Goal: Transaction & Acquisition: Purchase product/service

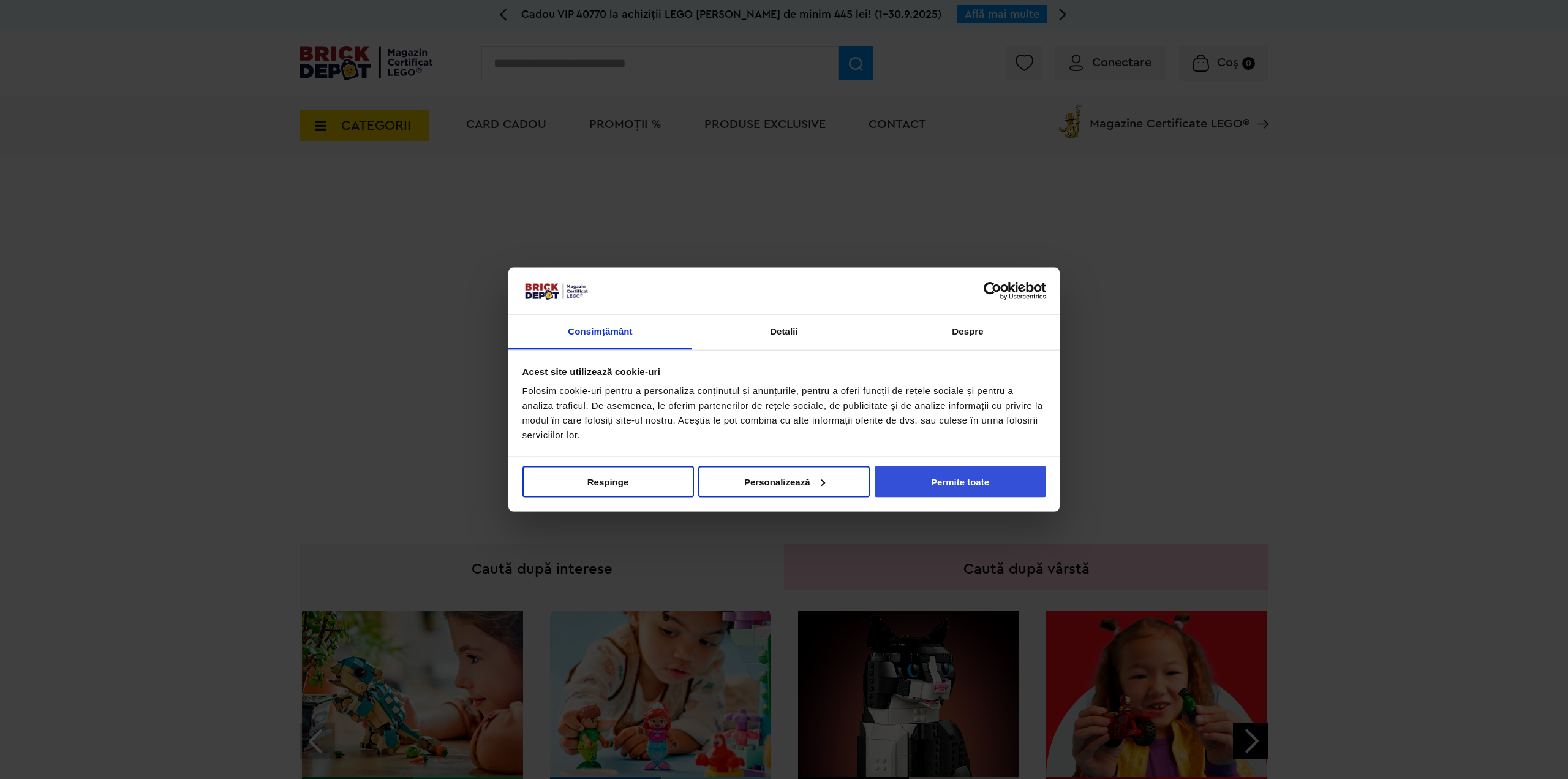
click at [1002, 477] on button "Permite toate" at bounding box center [960, 481] width 172 height 31
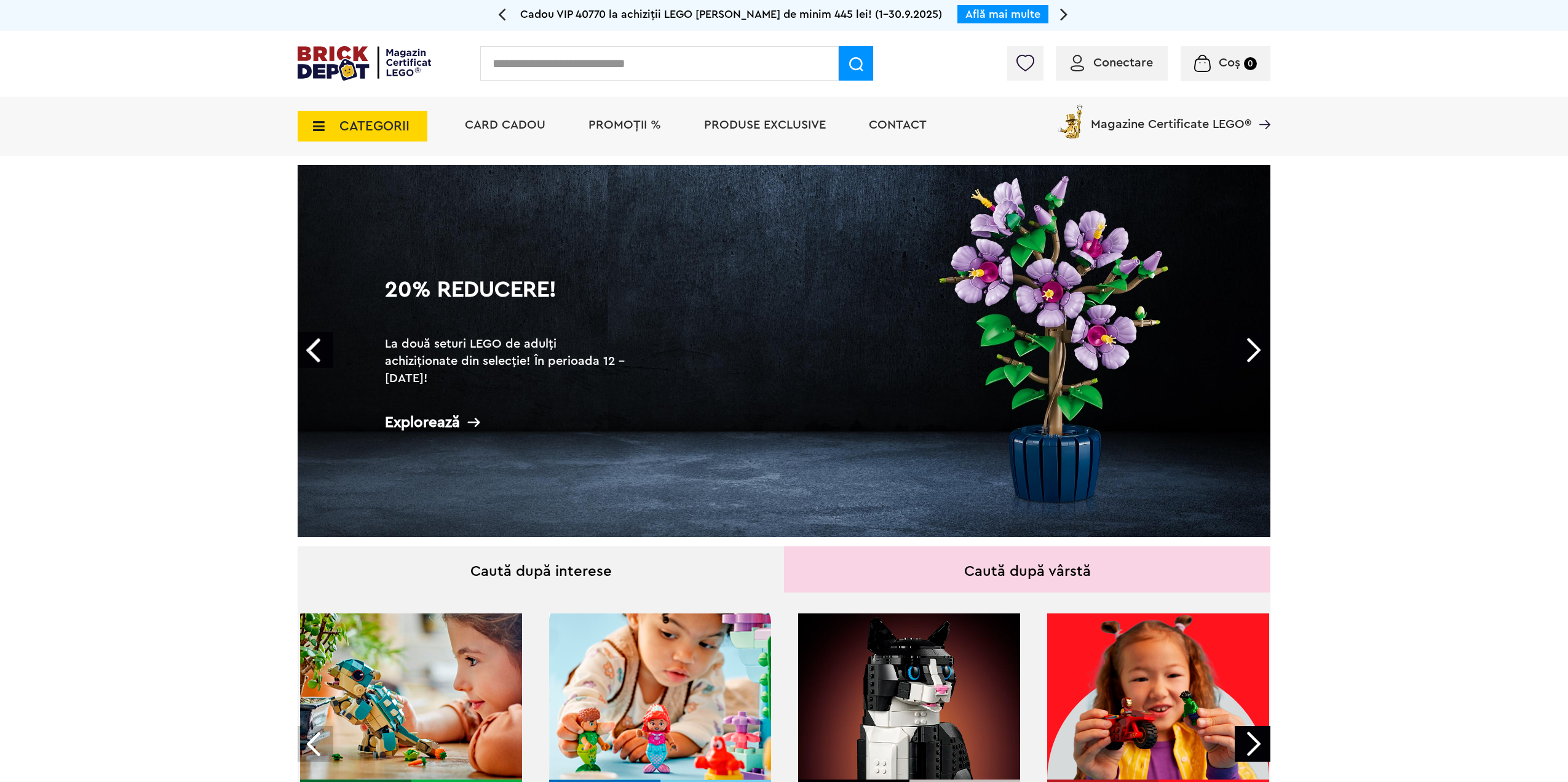
click at [363, 131] on span "CATEGORII" at bounding box center [374, 126] width 70 height 14
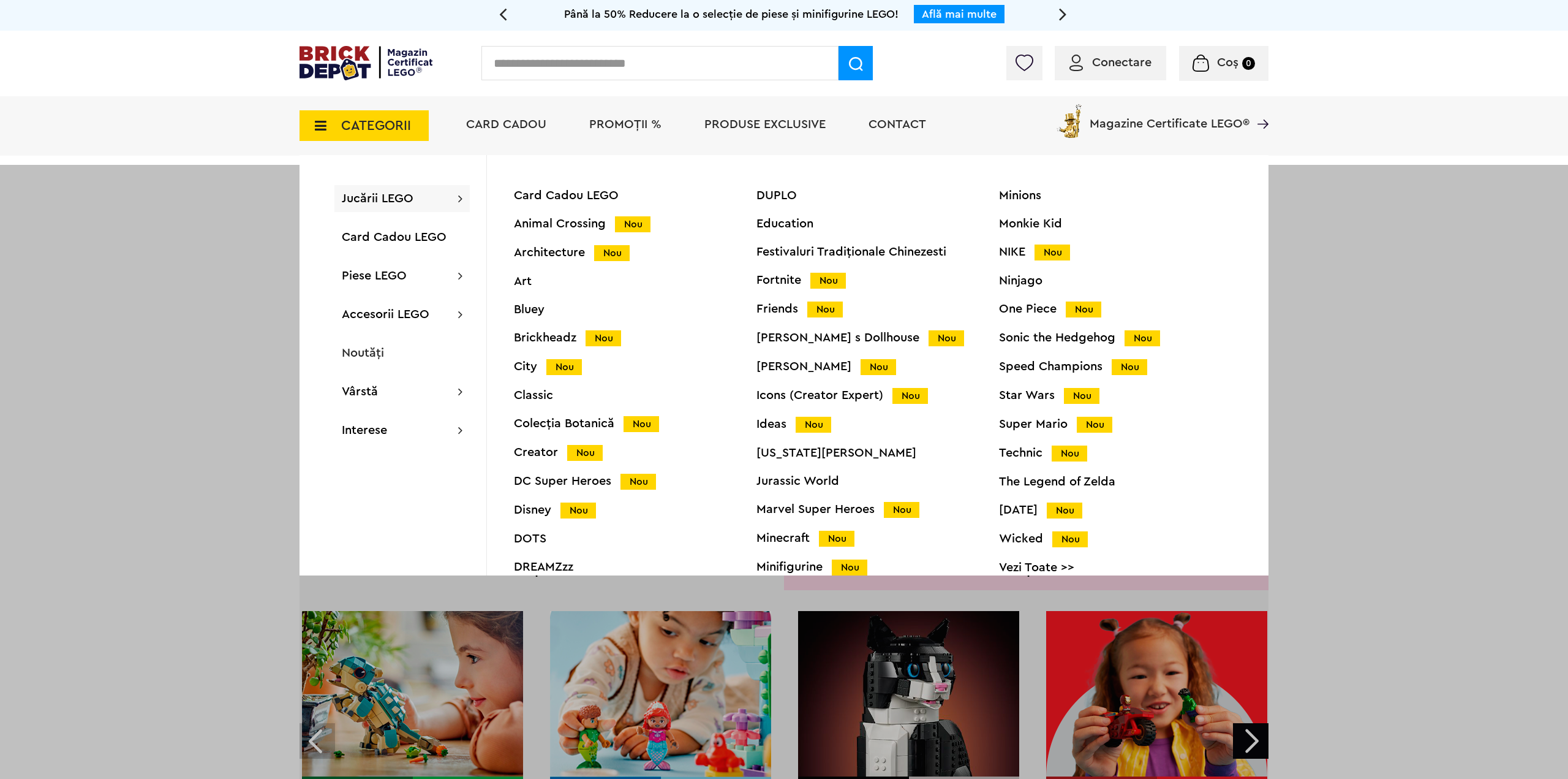
click at [417, 208] on div "Jucării LEGO Card Cadou LEGO Animal Crossing Nou Architecture Nou Art Bluey Bri…" at bounding box center [402, 198] width 136 height 27
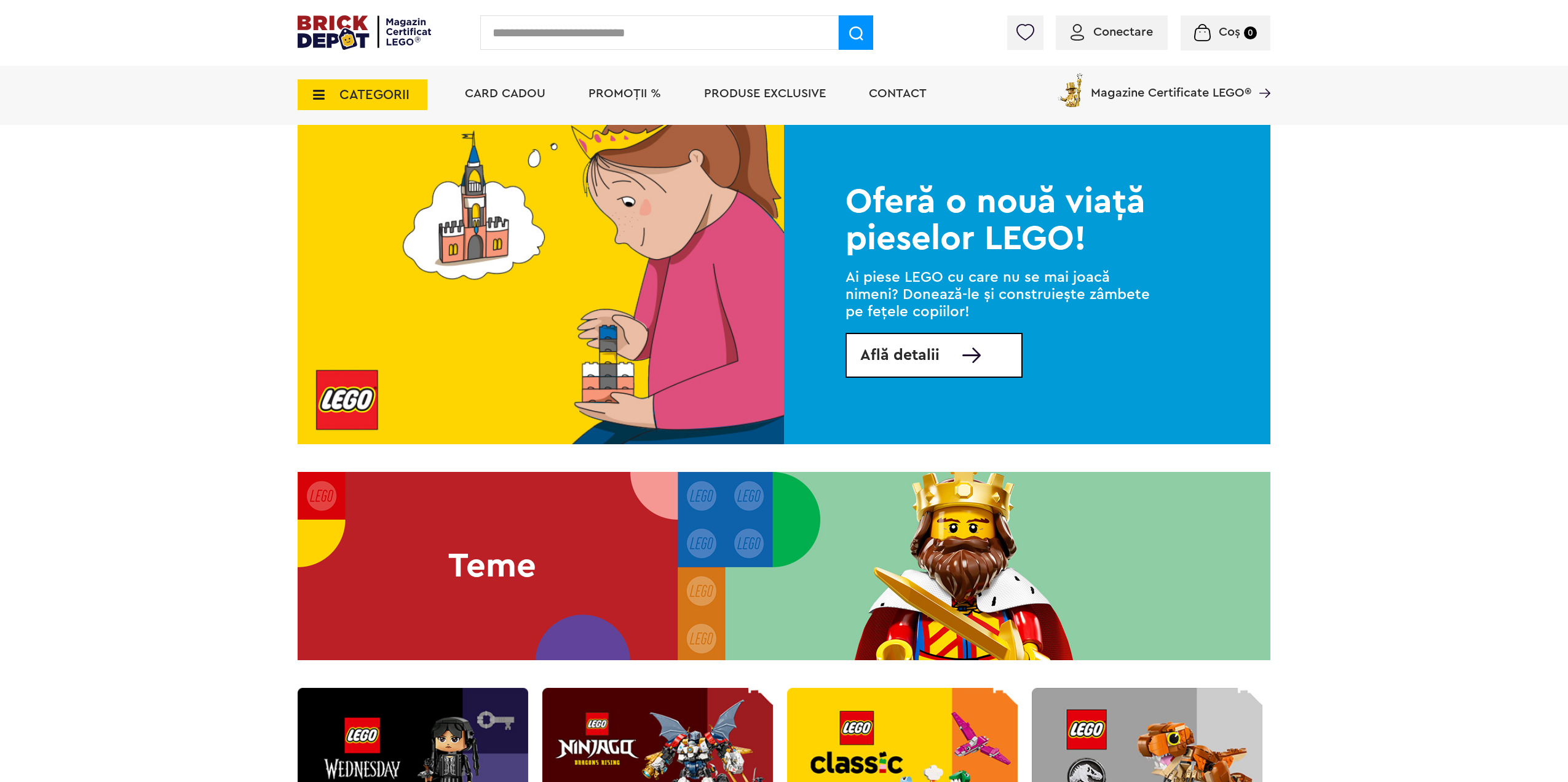
scroll to position [3506, 0]
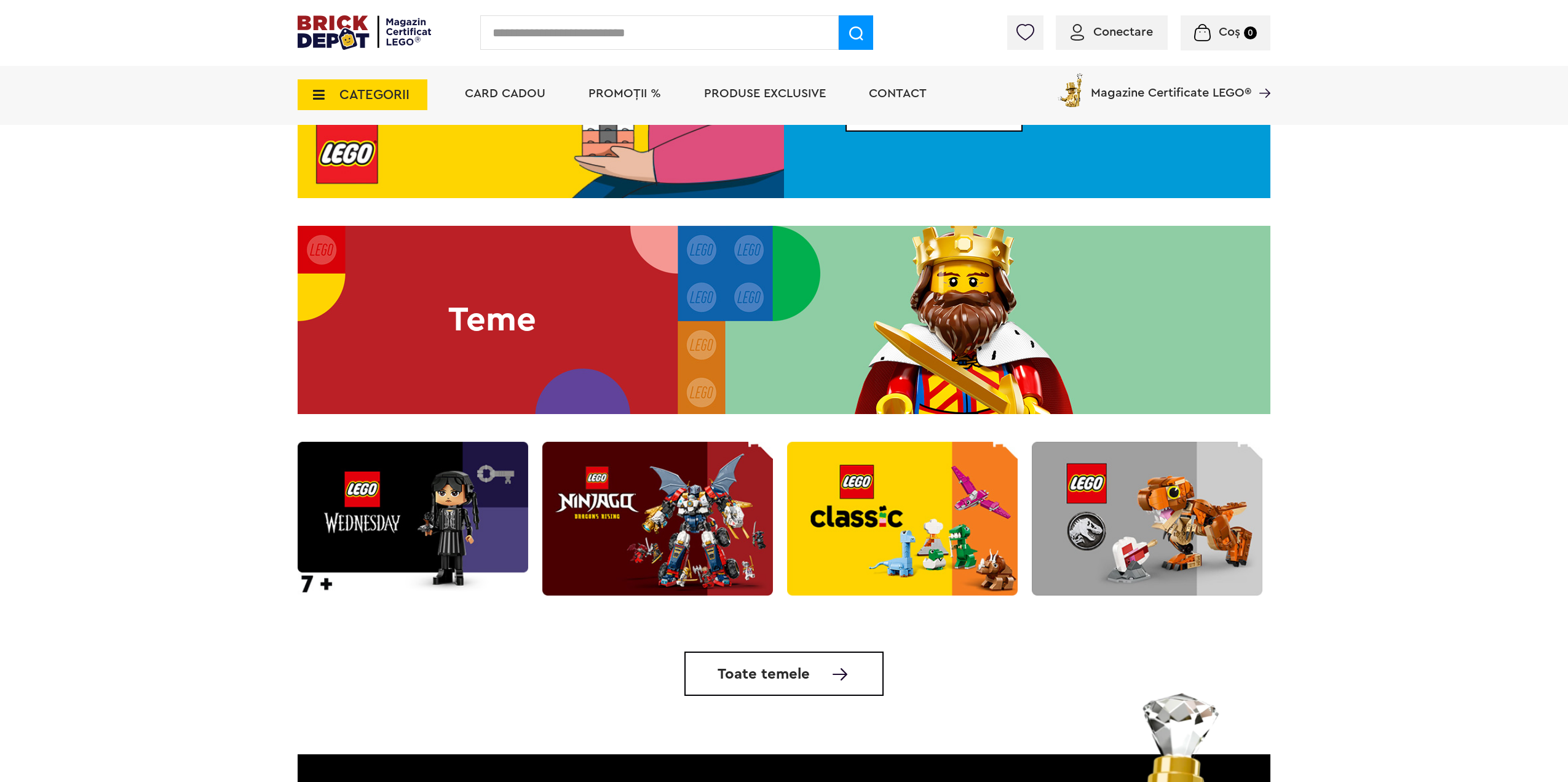
click at [369, 97] on span "CATEGORII" at bounding box center [374, 95] width 70 height 14
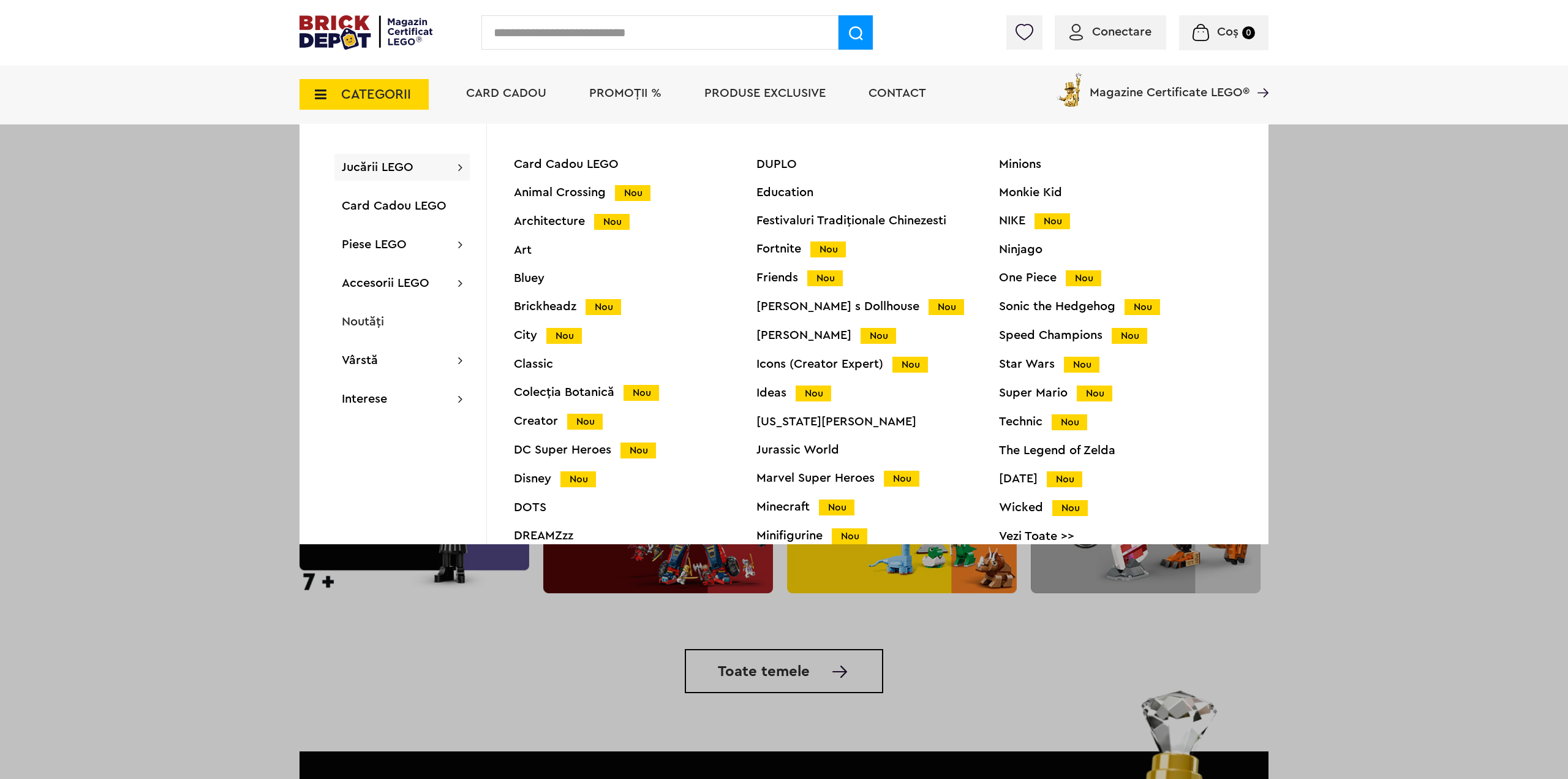
click at [529, 335] on div "City Nou" at bounding box center [635, 335] width 242 height 13
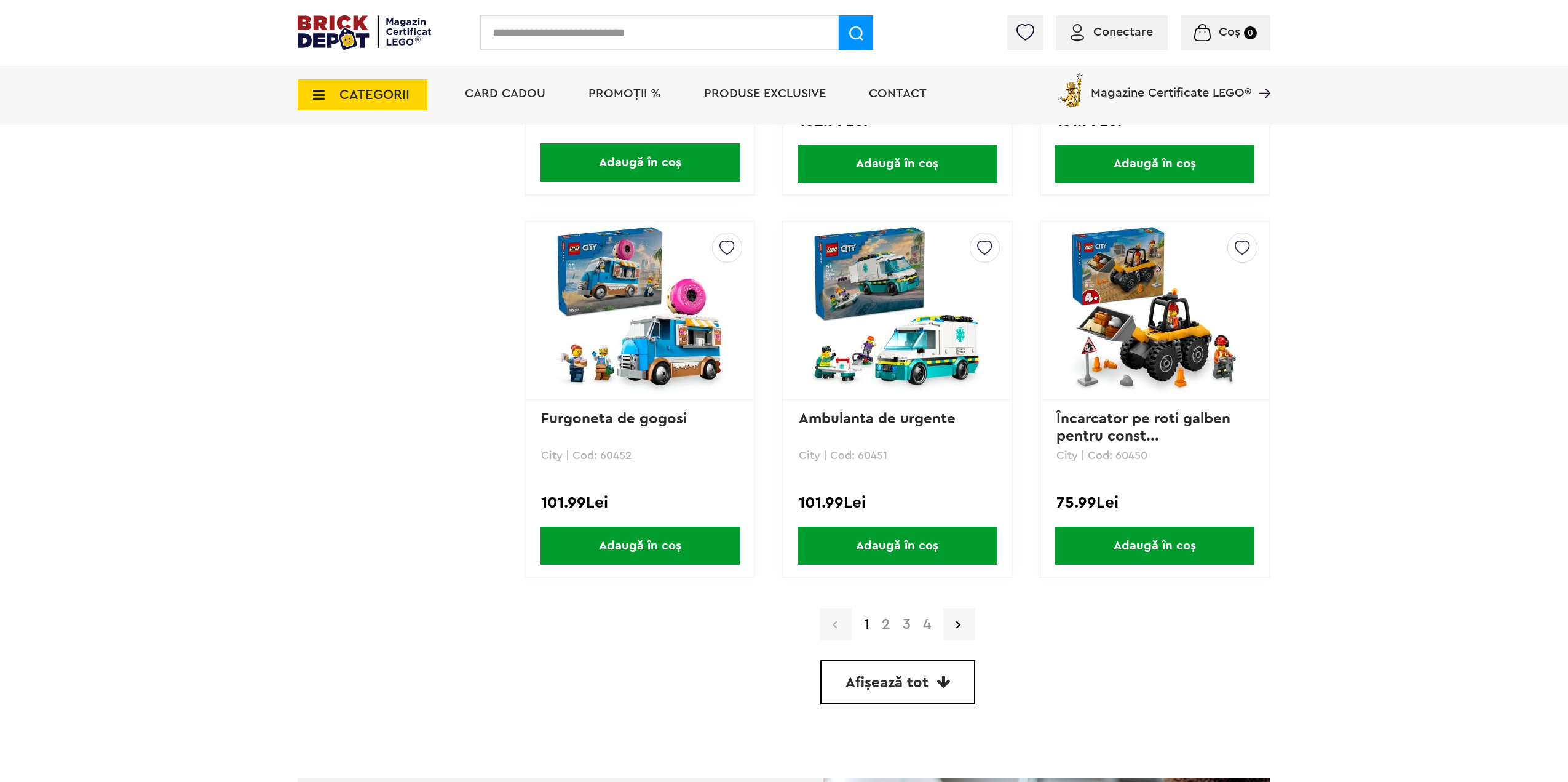
scroll to position [3445, 0]
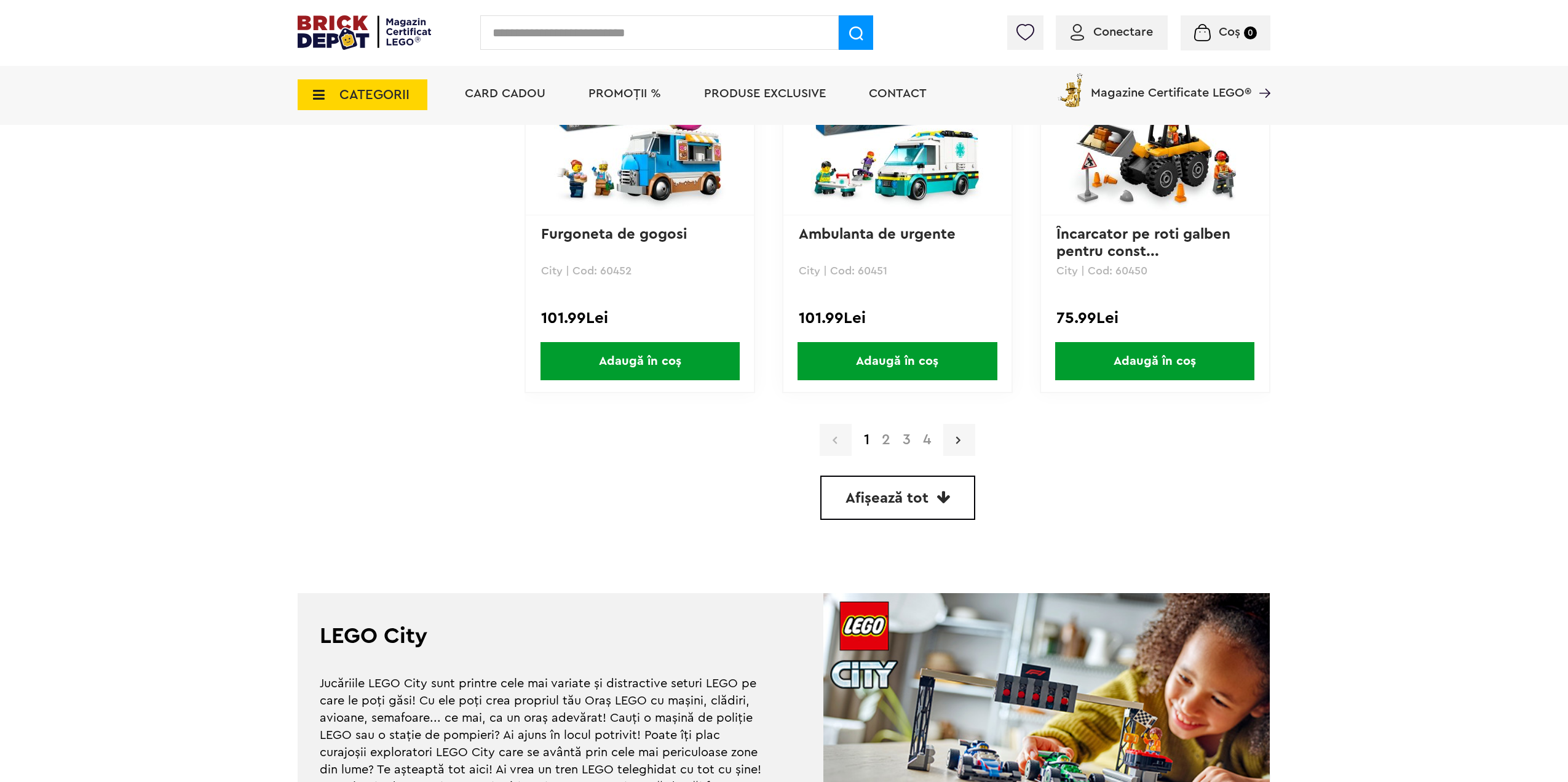
click at [960, 436] on icon at bounding box center [958, 440] width 4 height 13
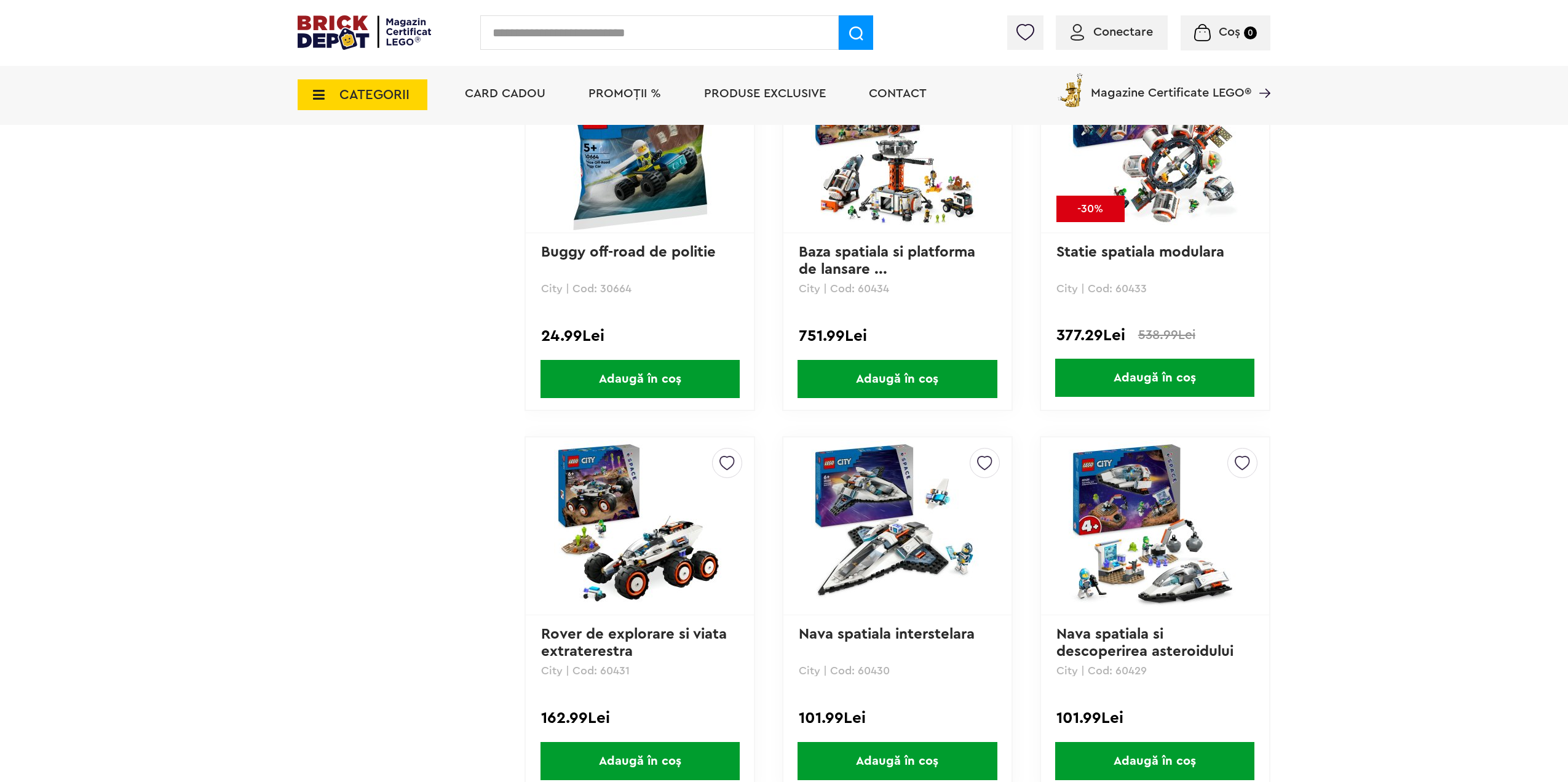
scroll to position [3291, 0]
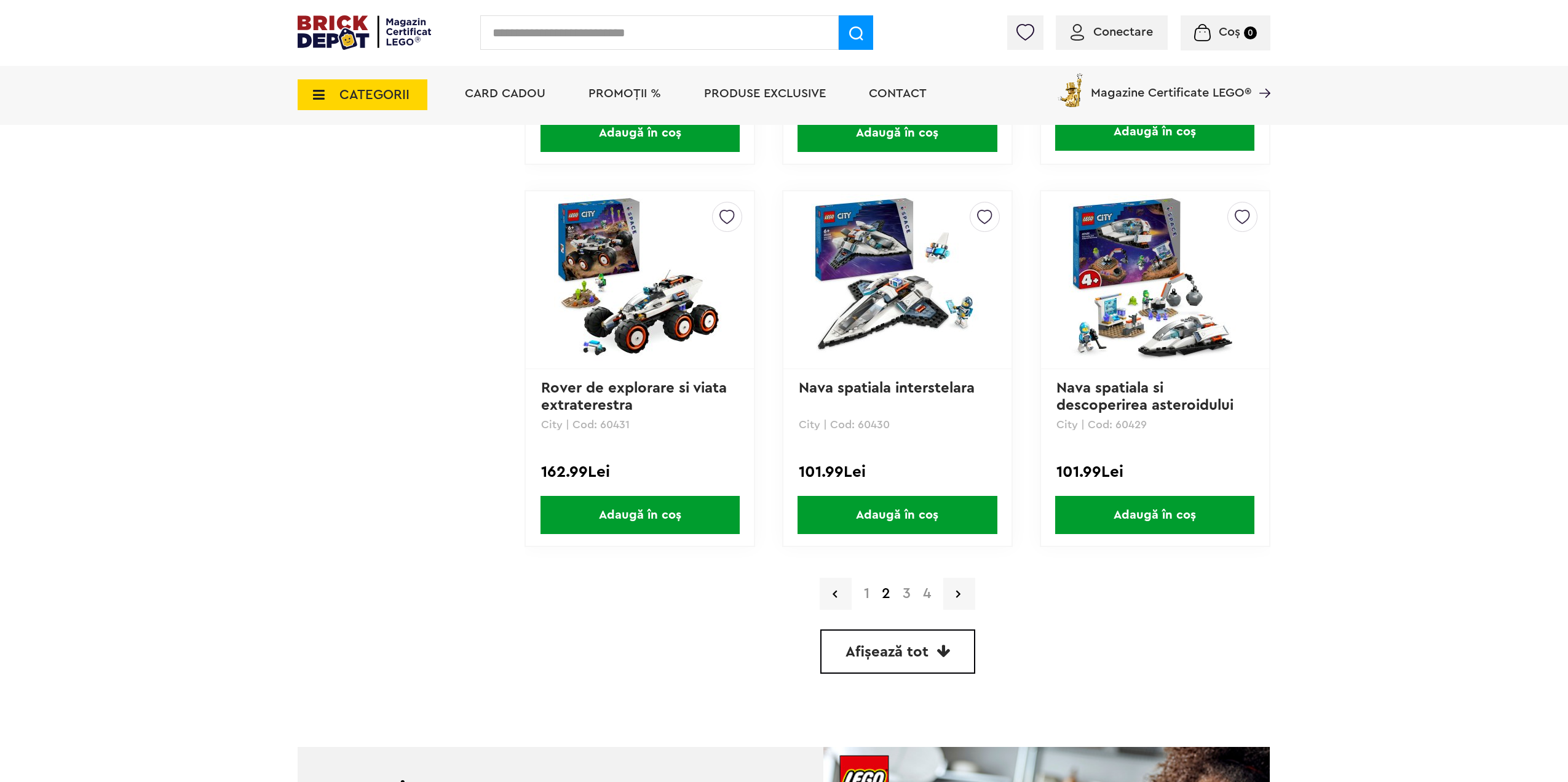
click at [895, 645] on span "Afișează tot" at bounding box center [887, 652] width 83 height 15
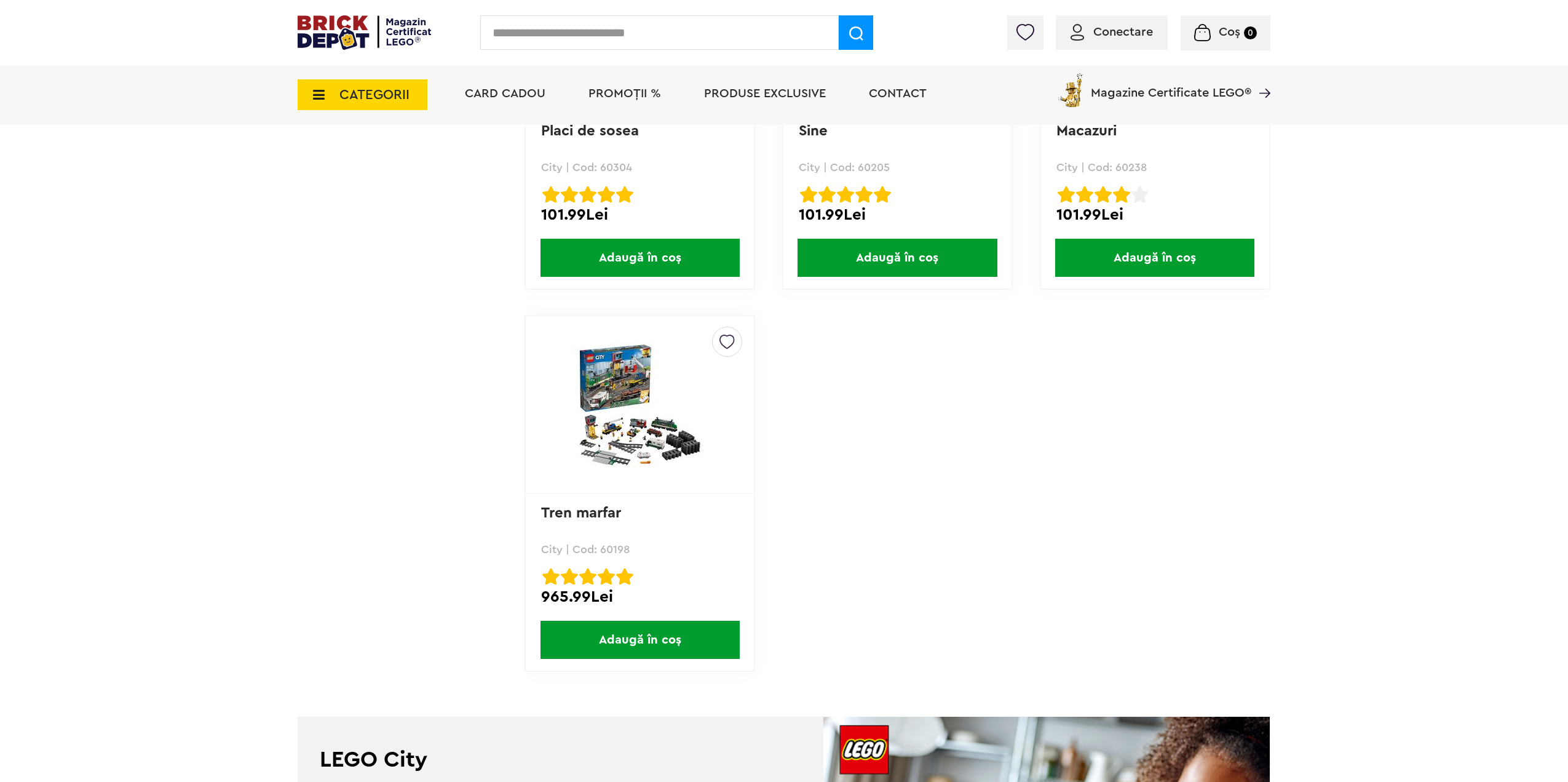
scroll to position [10990, 0]
